Goal: Find specific page/section: Find specific page/section

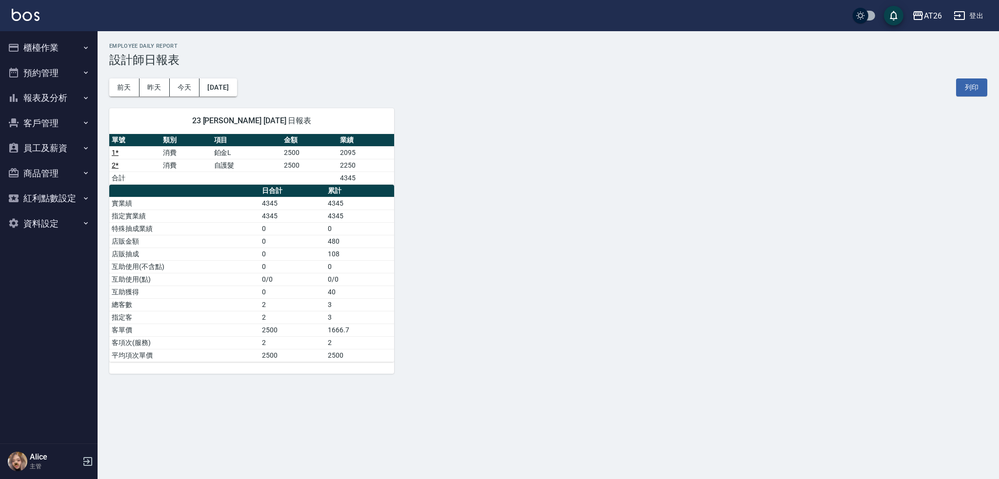
click at [43, 46] on button "櫃檯作業" at bounding box center [49, 47] width 90 height 25
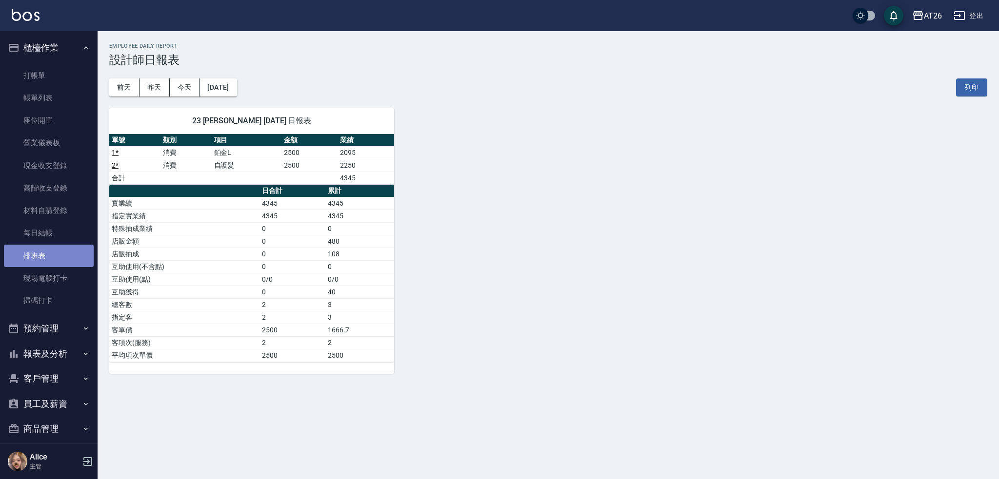
click at [49, 252] on link "排班表" at bounding box center [49, 256] width 90 height 22
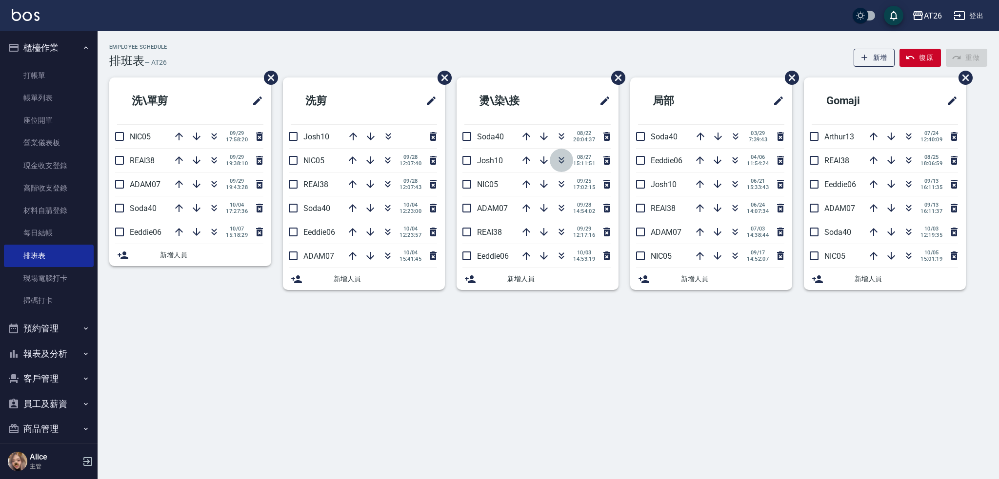
click at [562, 160] on icon "button" at bounding box center [562, 161] width 12 height 12
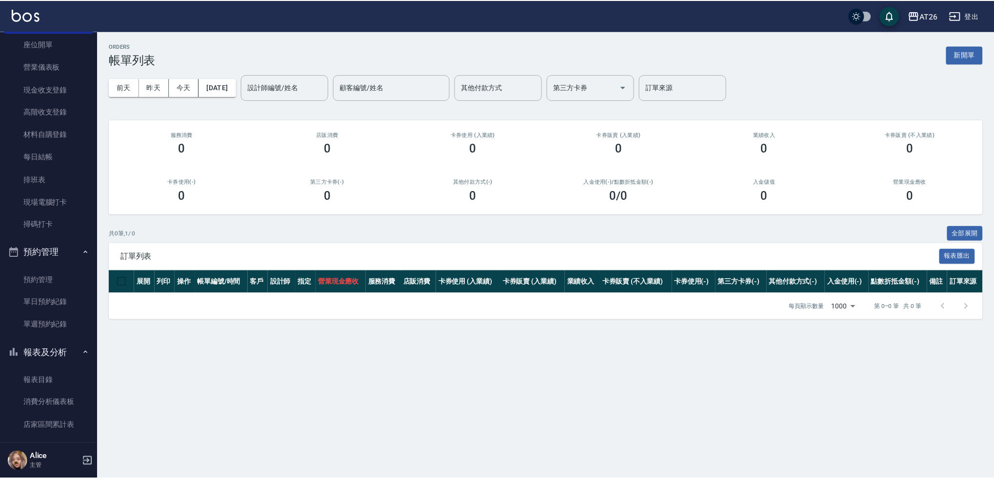
scroll to position [195, 0]
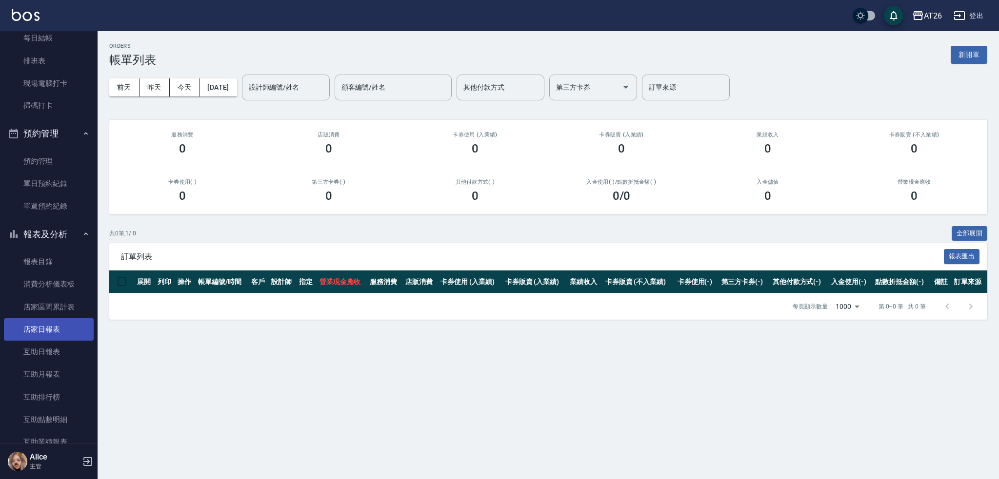
click at [44, 327] on link "店家日報表" at bounding box center [49, 330] width 90 height 22
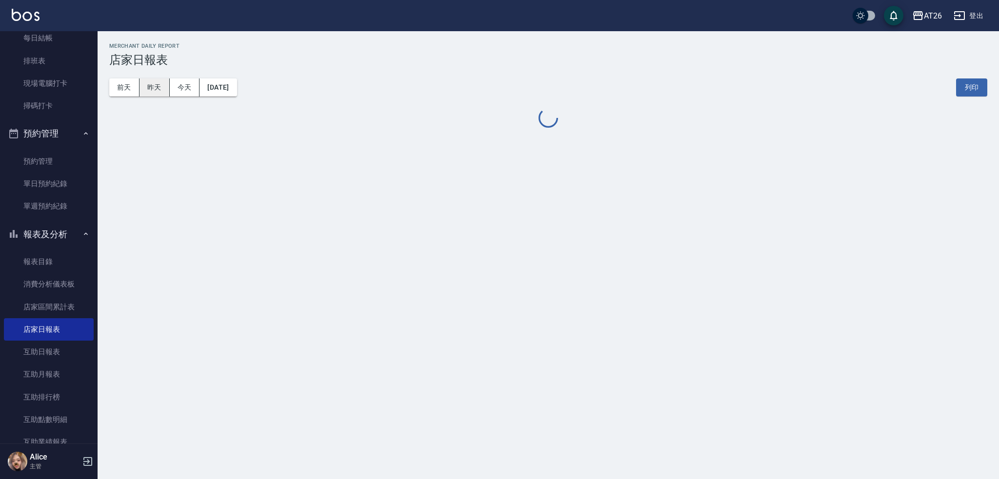
click at [149, 82] on button "昨天" at bounding box center [154, 88] width 30 height 18
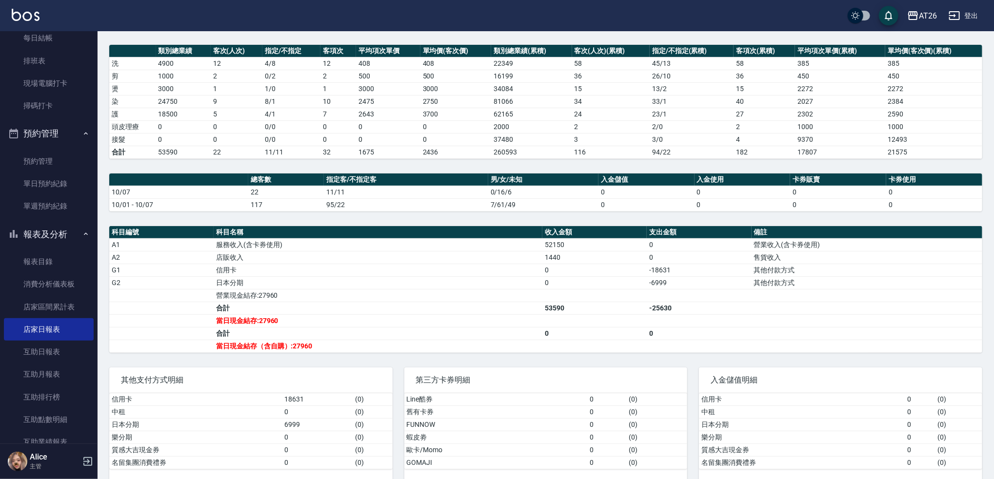
scroll to position [140, 0]
